Goal: Task Accomplishment & Management: Complete application form

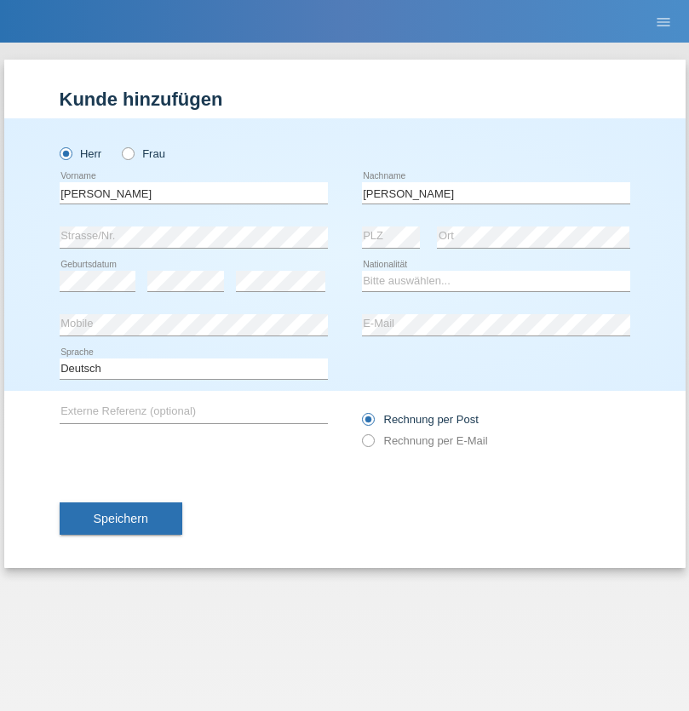
type input "[PERSON_NAME]"
select select "ES"
select select "C"
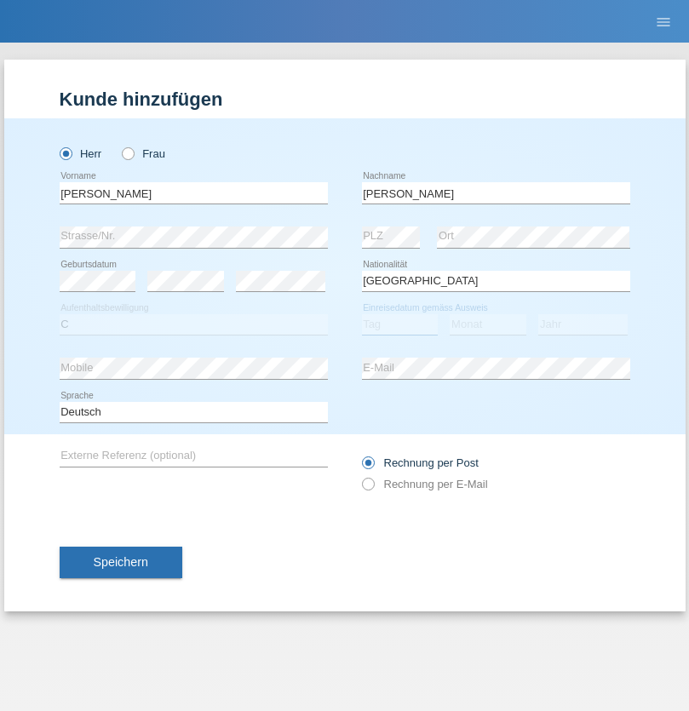
select select "25"
select select "03"
select select "2021"
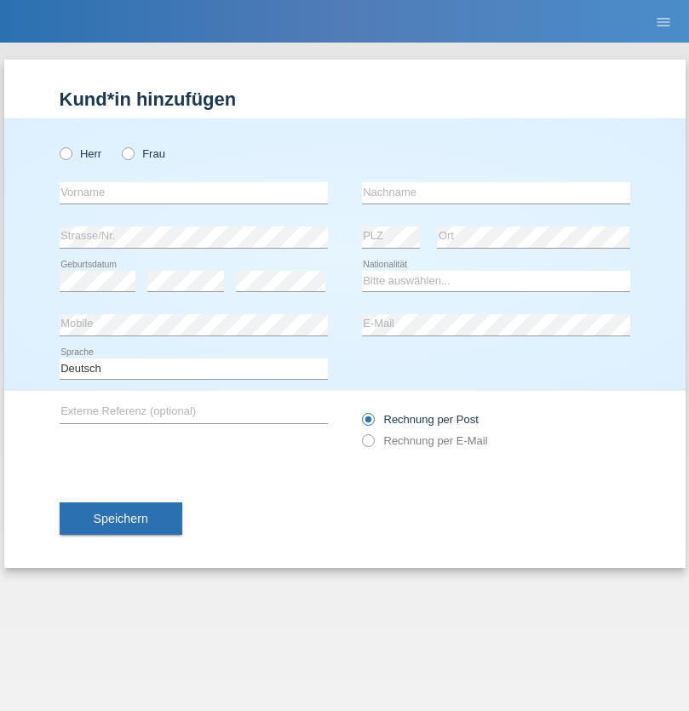
radio input "true"
click at [193, 192] on input "text" at bounding box center [194, 192] width 268 height 21
type input "firat"
click at [495, 192] on input "text" at bounding box center [496, 192] width 268 height 21
type input "kara"
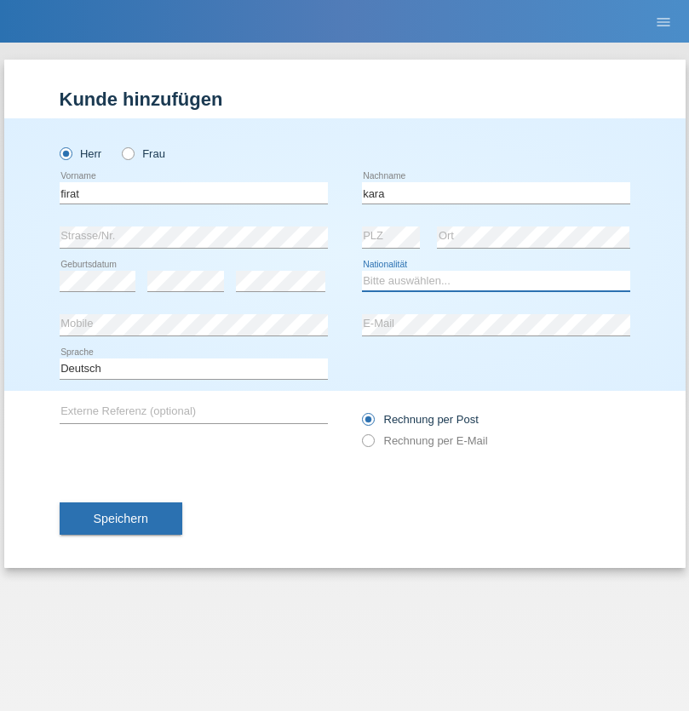
select select "CH"
